Goal: Information Seeking & Learning: Learn about a topic

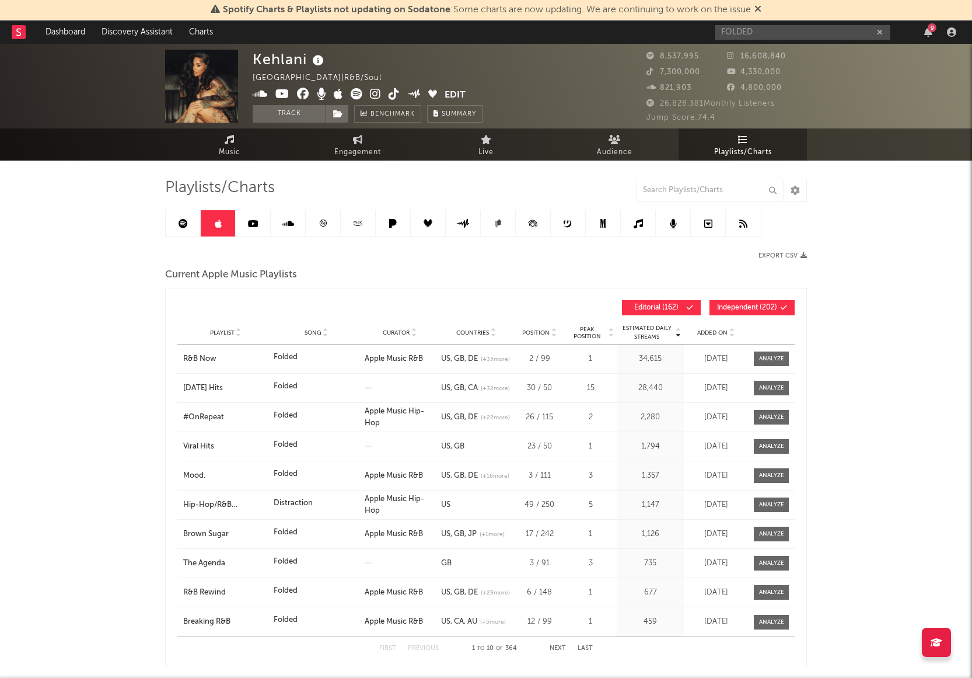
click at [186, 229] on link at bounding box center [183, 223] width 35 height 26
click at [253, 225] on icon at bounding box center [253, 223] width 11 height 9
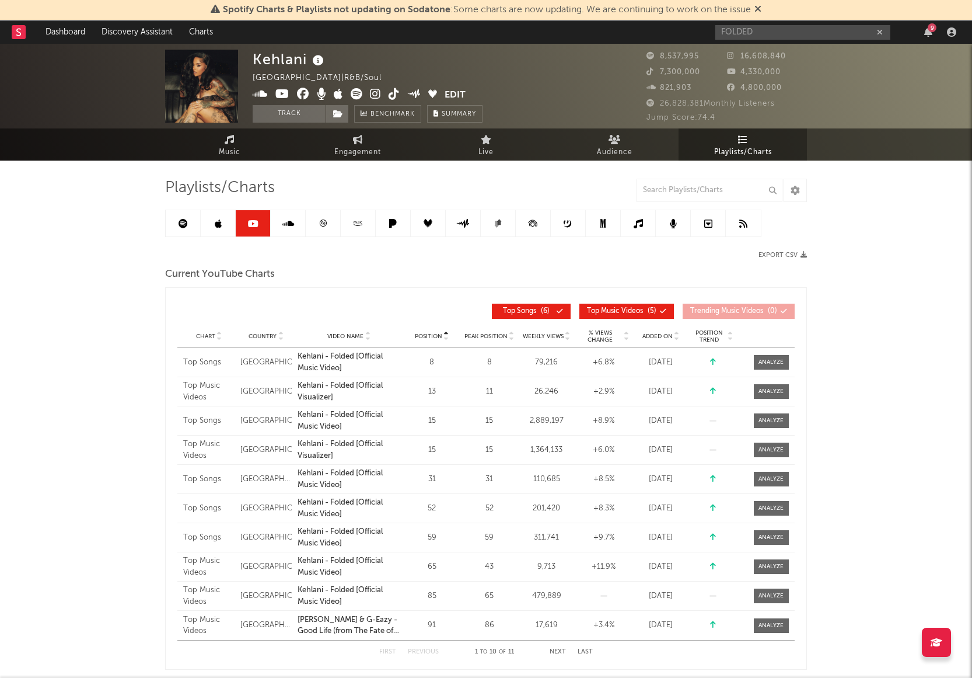
click at [285, 227] on icon at bounding box center [288, 223] width 12 height 9
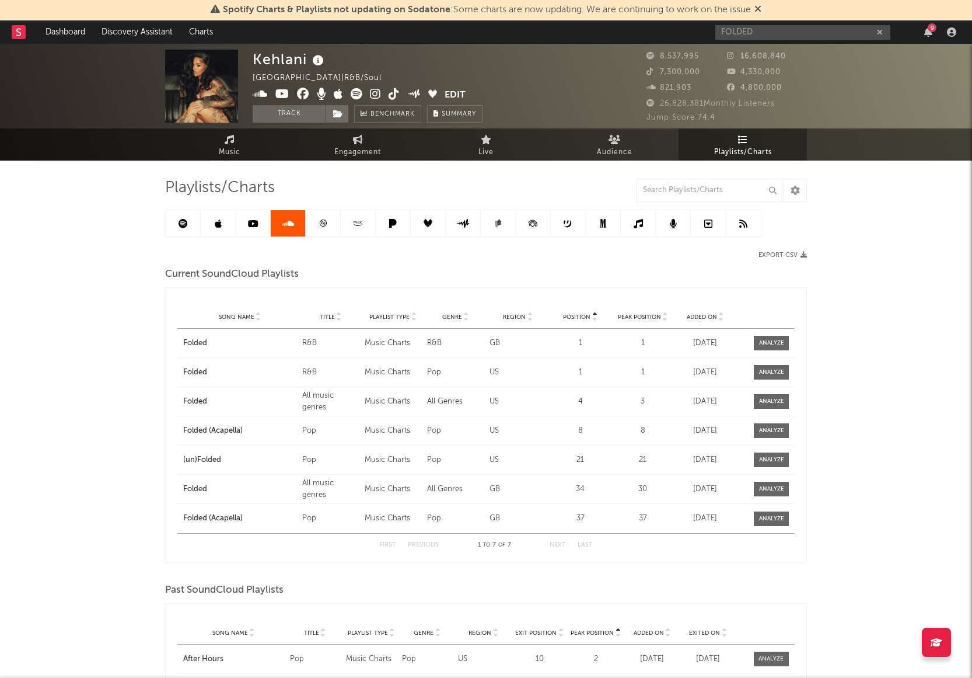
click at [321, 228] on link at bounding box center [323, 223] width 35 height 26
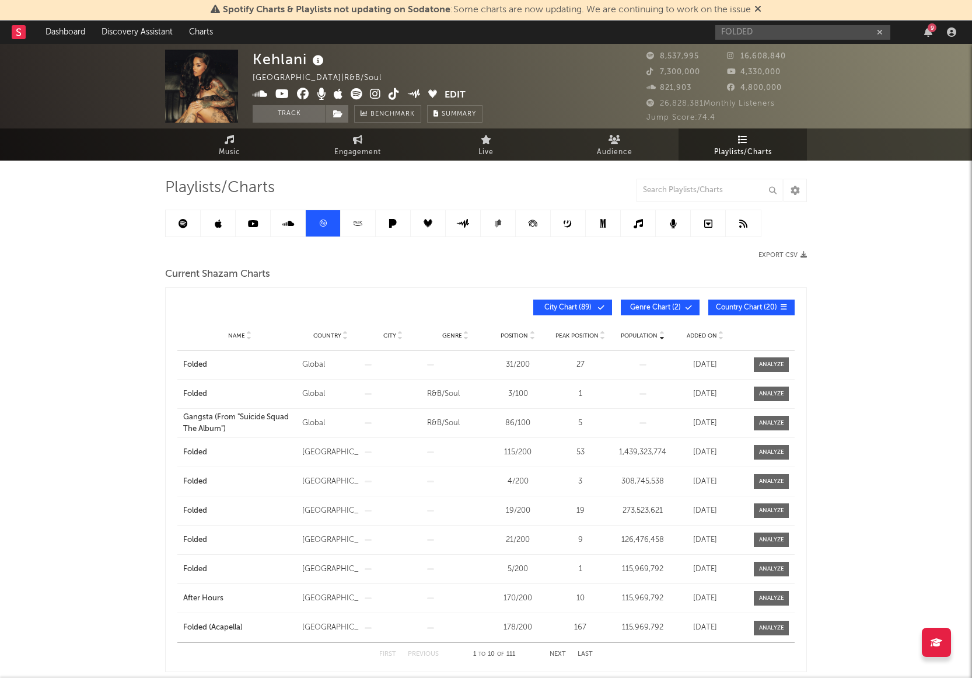
click at [350, 226] on link at bounding box center [358, 223] width 35 height 26
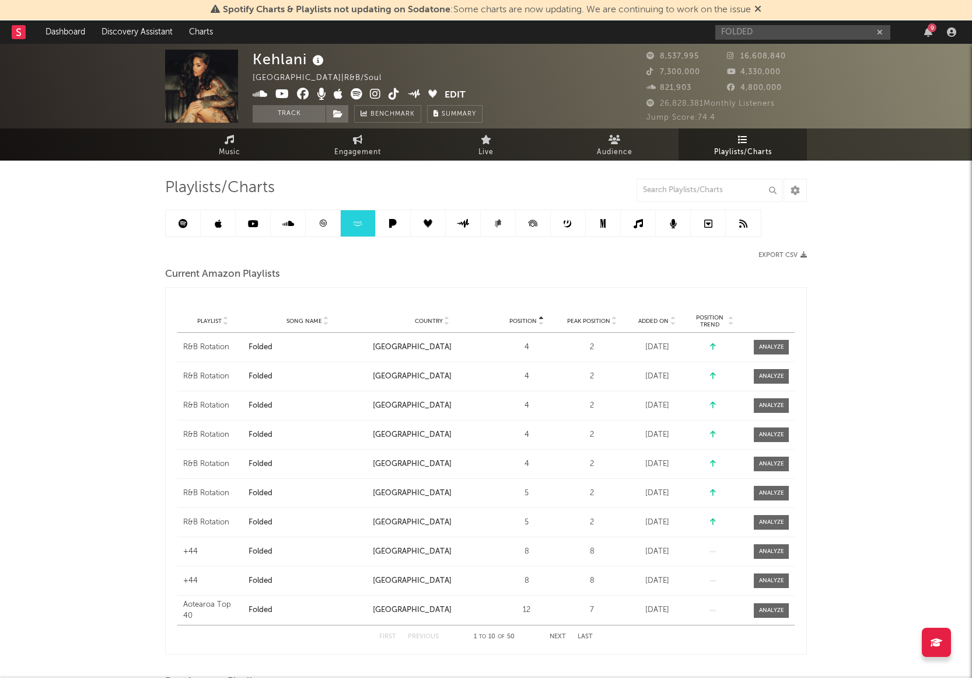
click at [376, 226] on link at bounding box center [393, 223] width 35 height 26
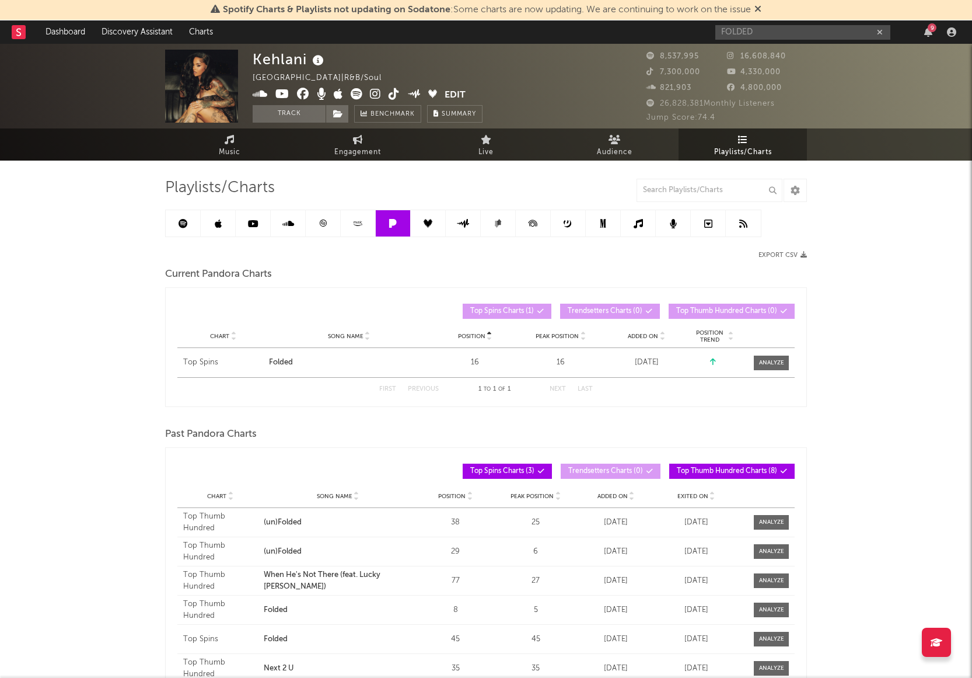
click at [402, 226] on link at bounding box center [393, 223] width 35 height 26
click at [445, 219] on link at bounding box center [428, 223] width 35 height 26
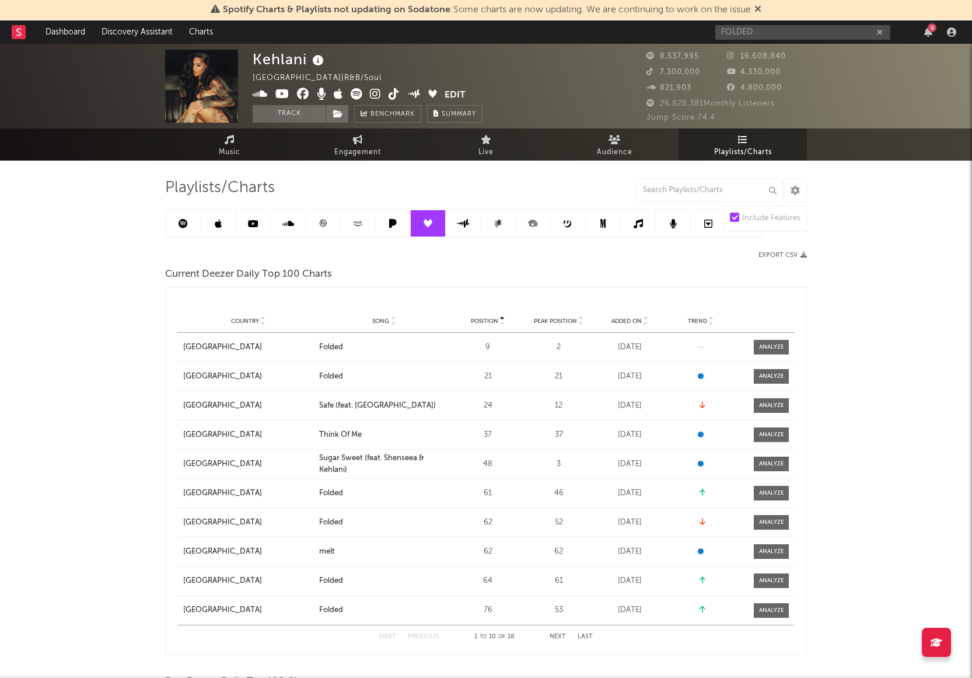
click at [470, 219] on link at bounding box center [463, 223] width 35 height 26
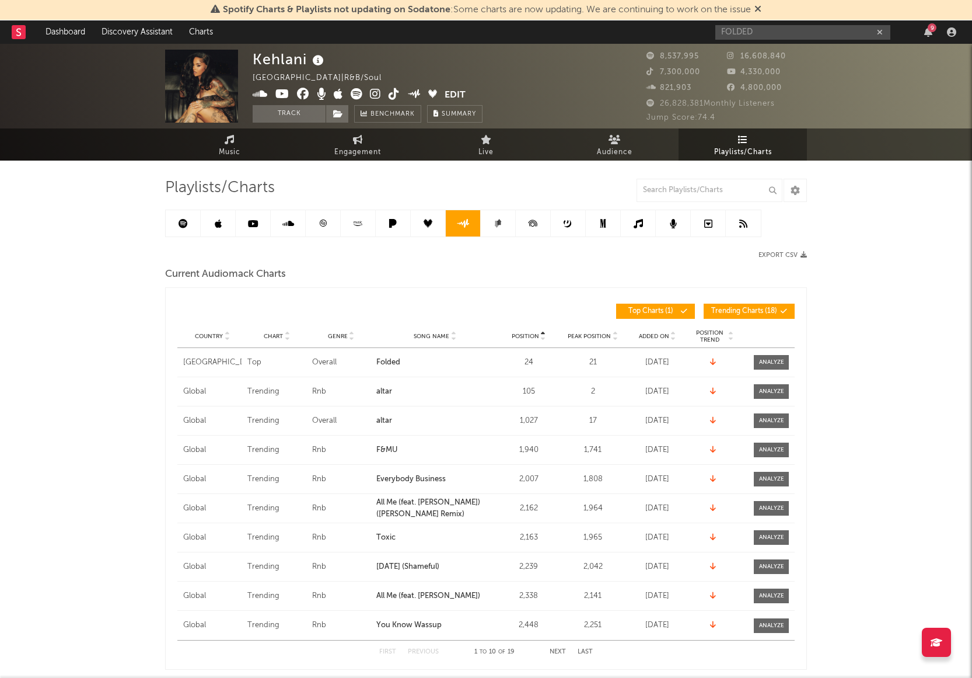
click at [508, 219] on link at bounding box center [498, 223] width 35 height 26
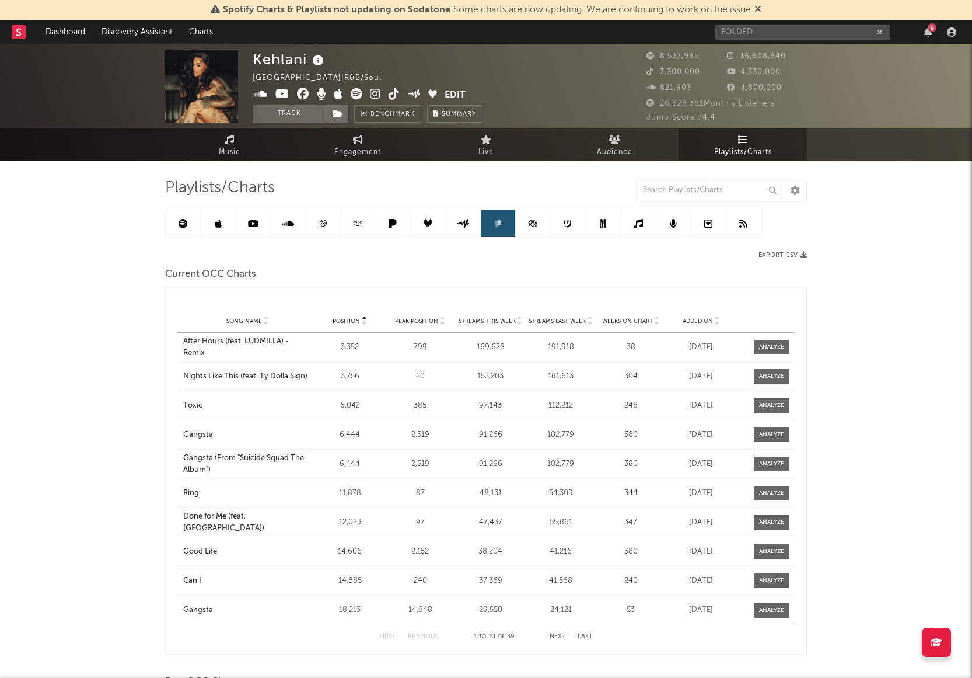
click at [539, 218] on icon at bounding box center [533, 223] width 26 height 26
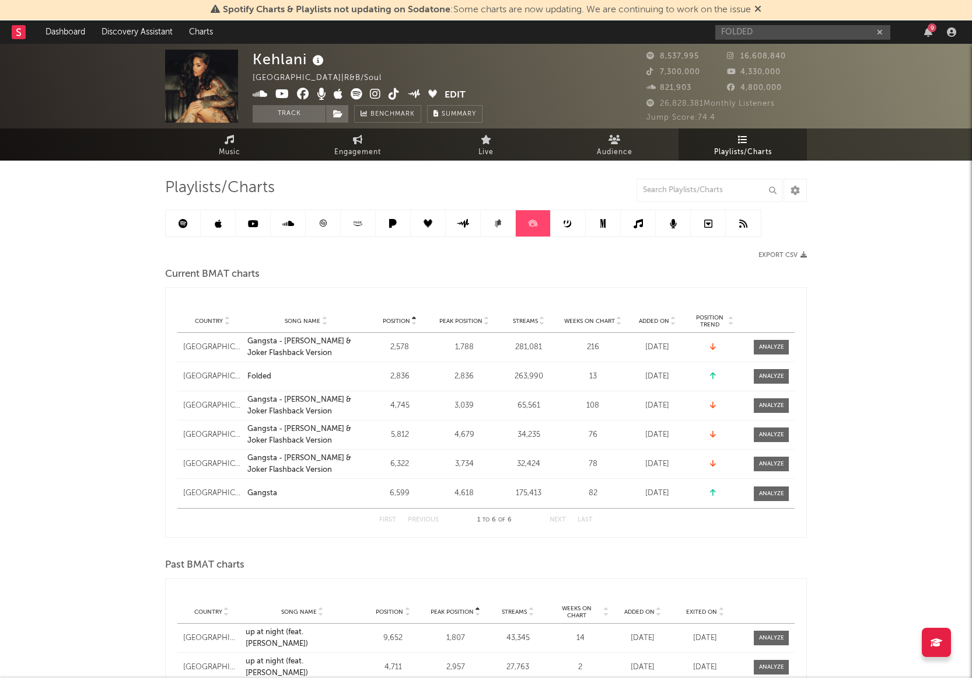
click at [567, 219] on icon at bounding box center [568, 223] width 9 height 9
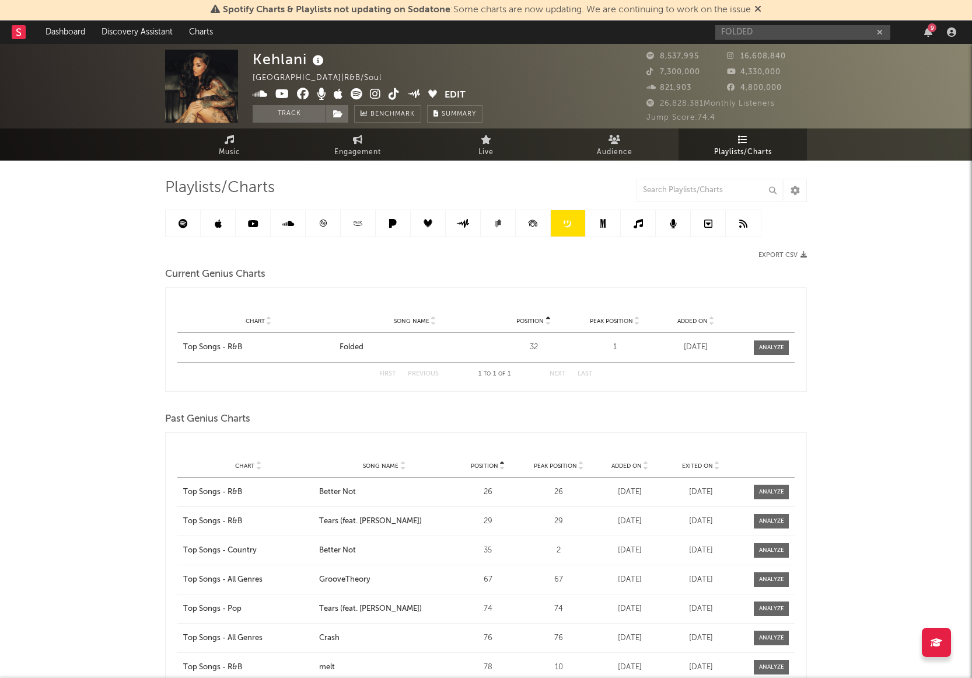
click at [595, 217] on link at bounding box center [603, 223] width 35 height 26
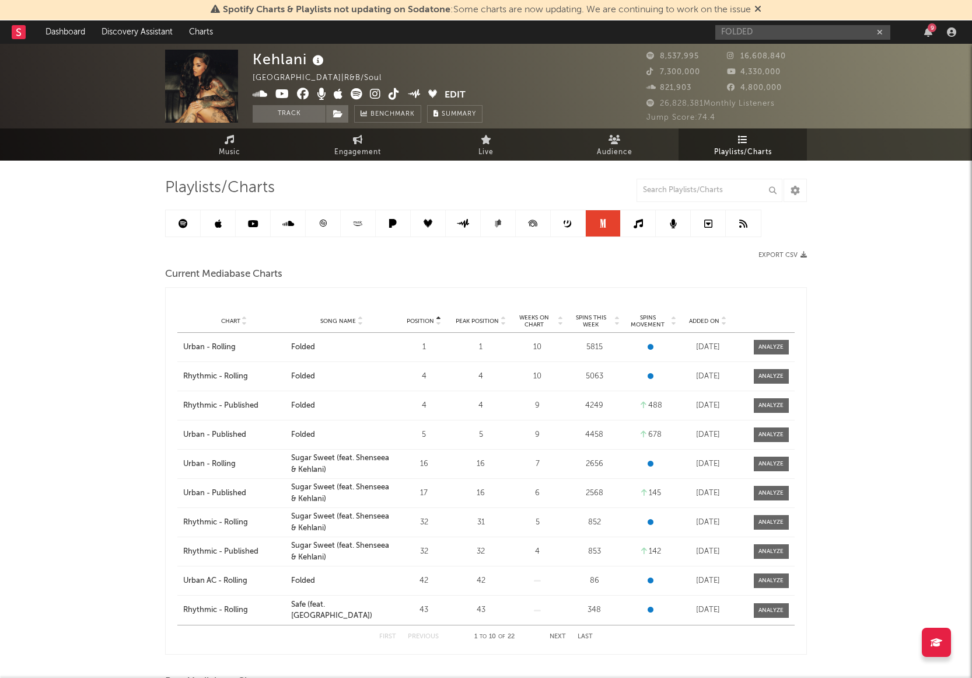
click at [651, 211] on link at bounding box center [638, 223] width 35 height 26
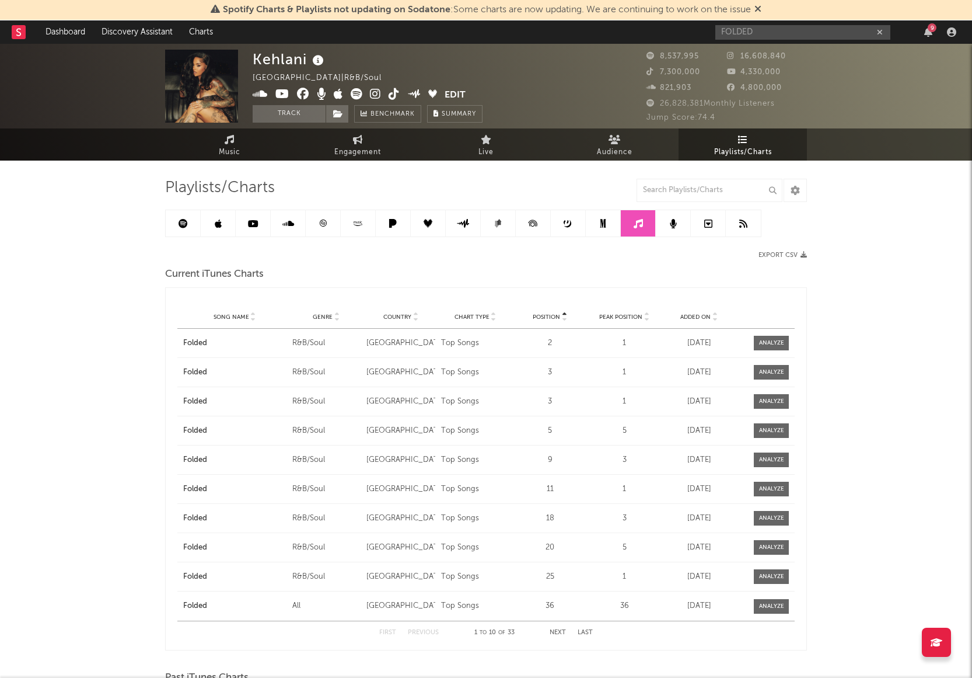
click at [664, 213] on link at bounding box center [673, 223] width 35 height 26
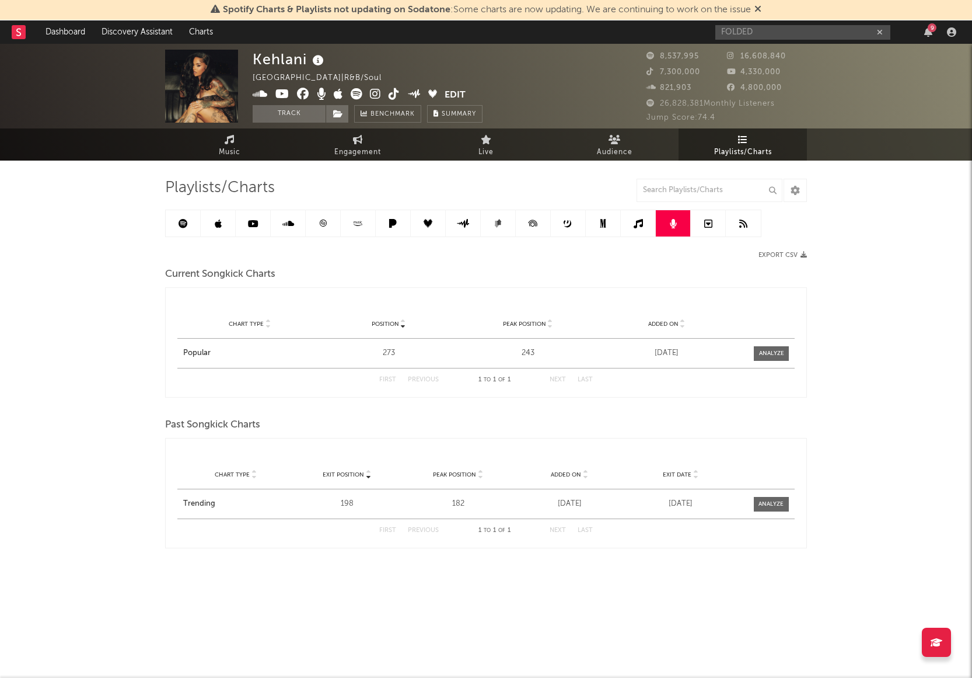
click at [695, 213] on link at bounding box center [708, 223] width 35 height 26
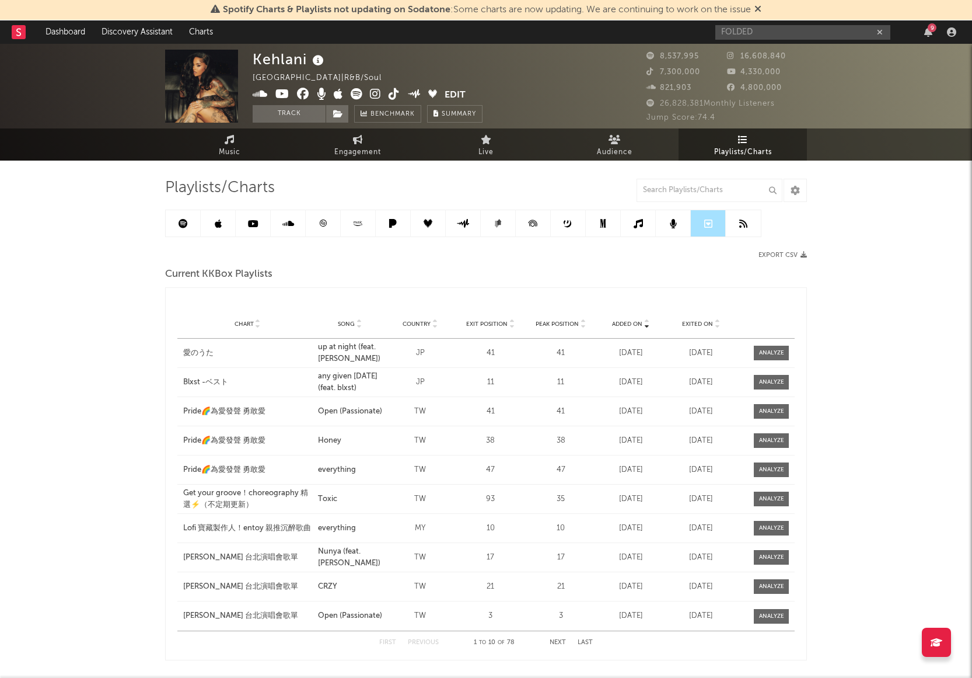
click at [391, 93] on icon at bounding box center [394, 94] width 11 height 12
